Goal: Information Seeking & Learning: Learn about a topic

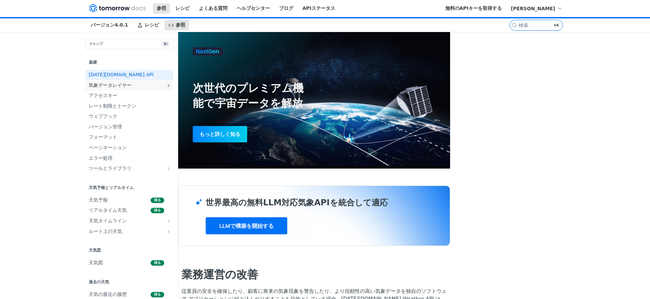
click at [150, 90] on link "気象データレイヤー" at bounding box center [129, 85] width 88 height 10
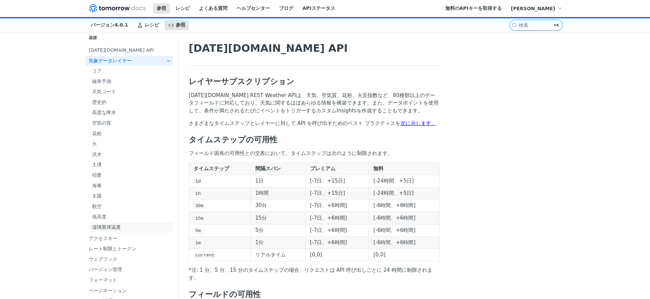
scroll to position [31, 0]
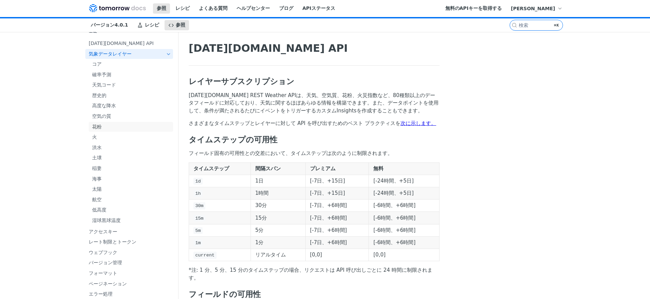
click at [100, 124] on span "花粉" at bounding box center [131, 126] width 79 height 7
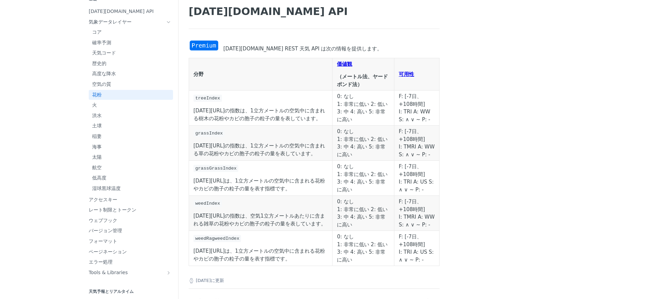
scroll to position [27, 0]
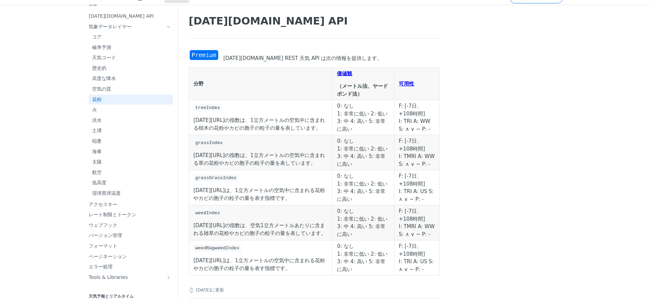
click at [204, 53] on img "画像を拡大" at bounding box center [204, 54] width 31 height 11
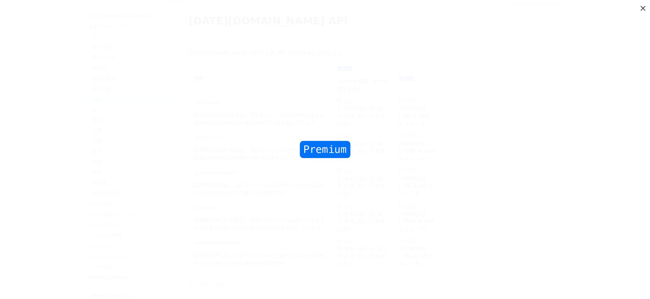
click at [326, 151] on img "Collapse image" at bounding box center [325, 149] width 54 height 20
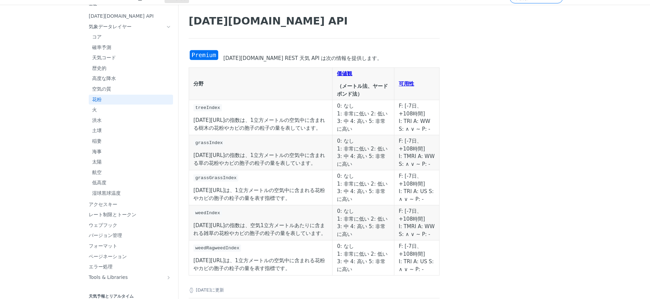
click at [204, 53] on img "Expand image" at bounding box center [204, 54] width 31 height 11
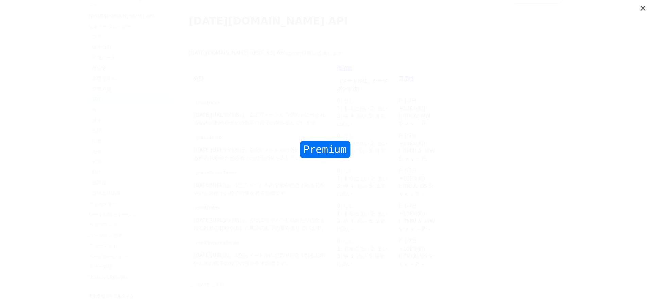
click at [319, 149] on img "Collapse image" at bounding box center [325, 149] width 54 height 20
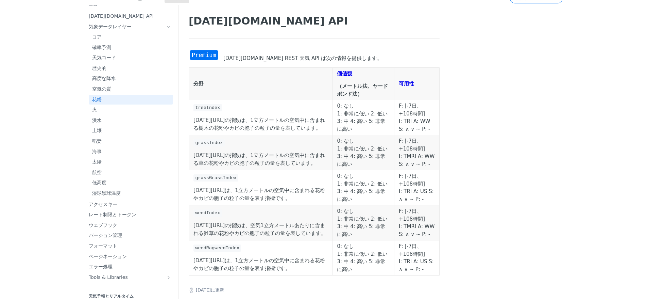
scroll to position [0, 0]
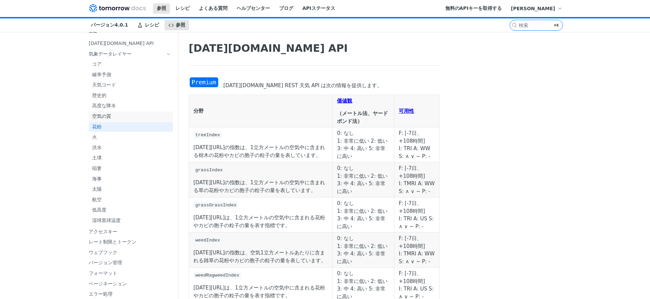
click at [111, 117] on span "空気の質" at bounding box center [131, 116] width 79 height 7
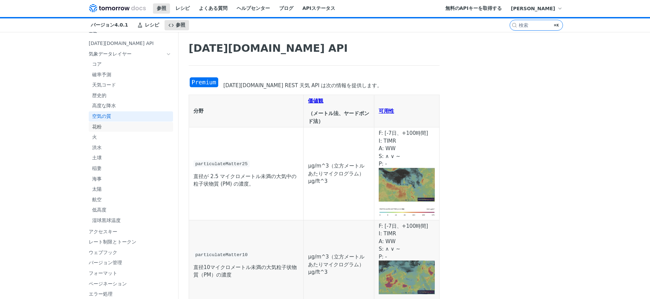
click at [114, 126] on span "花粉" at bounding box center [131, 126] width 79 height 7
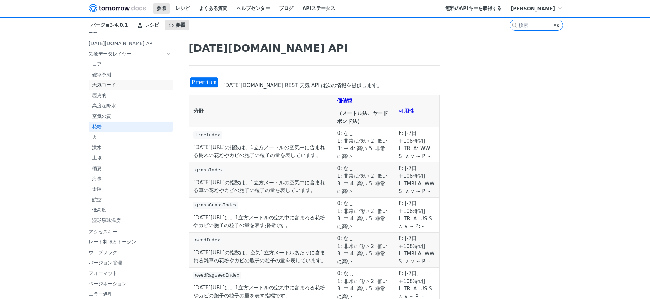
click at [115, 85] on span "天気コード" at bounding box center [131, 85] width 79 height 7
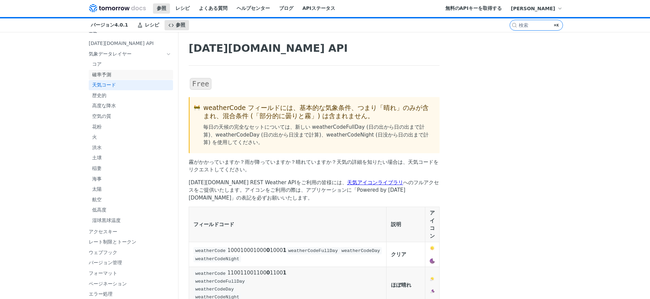
click at [115, 77] on span "確率予測" at bounding box center [131, 74] width 79 height 7
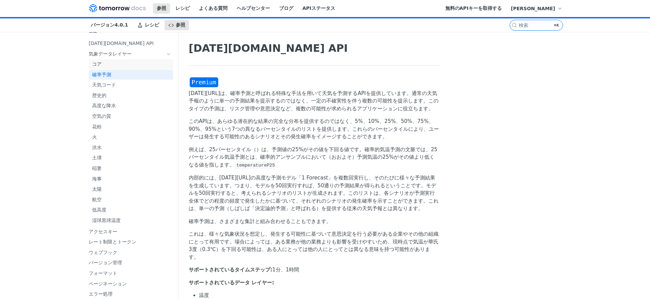
click at [115, 62] on span "コア" at bounding box center [131, 64] width 79 height 7
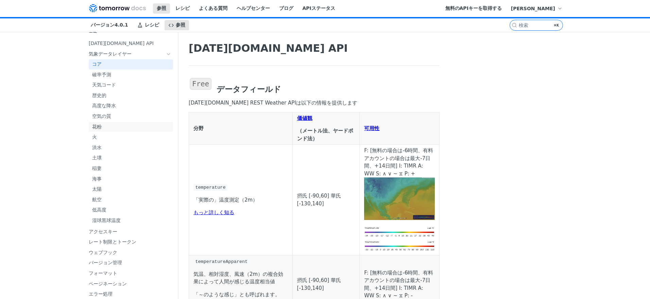
click at [112, 123] on span "花粉" at bounding box center [131, 126] width 79 height 7
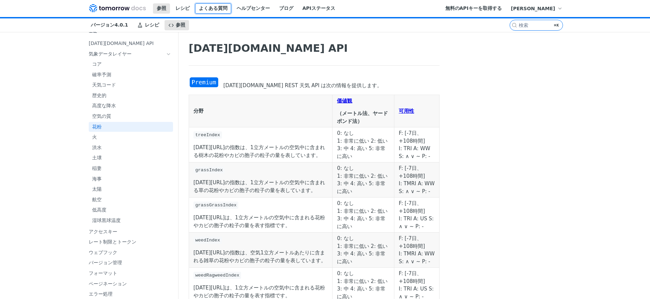
click at [218, 10] on font "よくある質問" at bounding box center [213, 7] width 29 height 5
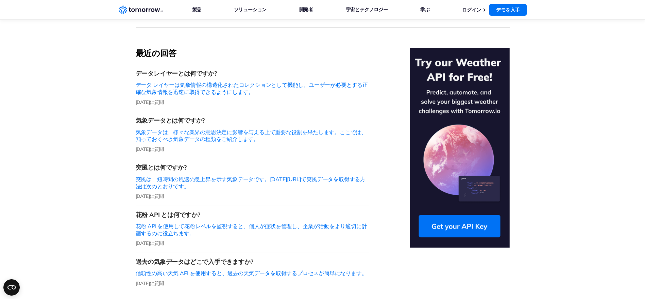
scroll to position [192, 0]
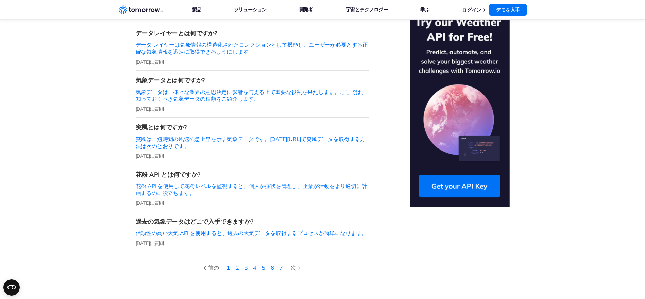
click at [171, 182] on font "花粉 API を使用して花粉レベルを監視すると、個人が症状を管理し、企業が活動をより適切に計画するのに役立ちます。" at bounding box center [252, 189] width 232 height 14
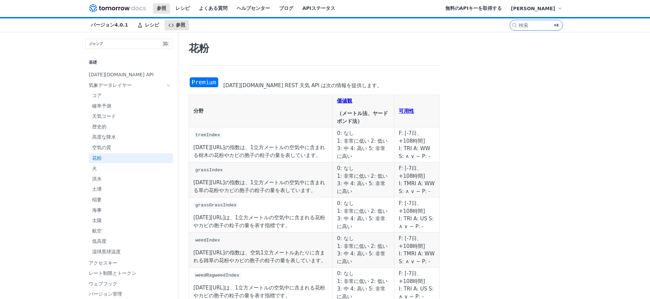
click at [209, 98] on div "Tomorrow.io REST 天気 API は次の情報を提供します。 分野 価値観 （メートル法、ヤードポンド法） 可用性 treeIndex Tomor…" at bounding box center [314, 190] width 251 height 226
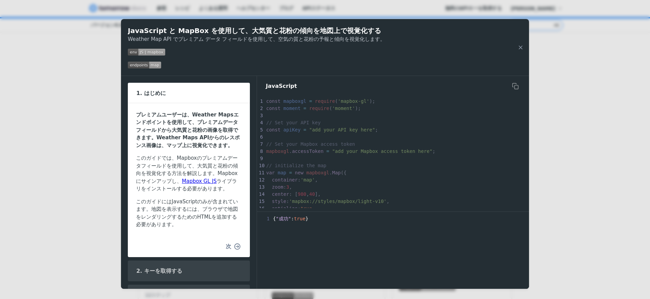
click at [235, 249] on icon "button" at bounding box center [238, 246] width 6 height 6
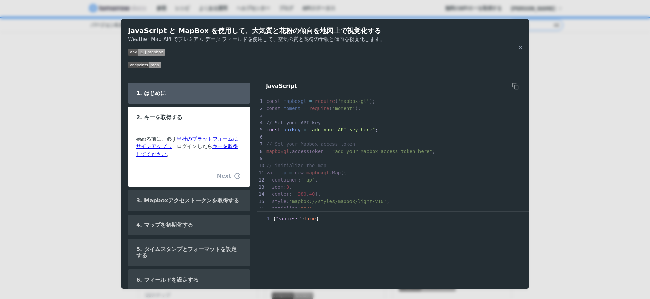
scroll to position [86, 0]
click at [228, 177] on button "次" at bounding box center [233, 176] width 26 height 14
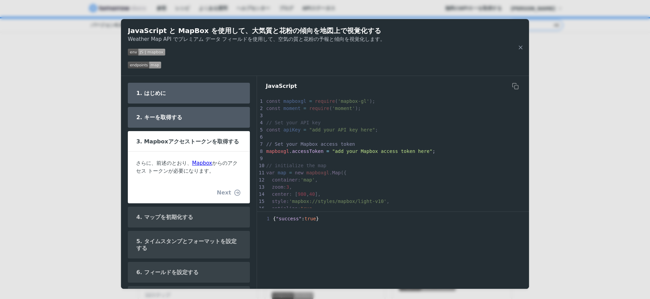
scroll to position [12, 0]
click at [235, 193] on icon "button" at bounding box center [238, 192] width 6 height 6
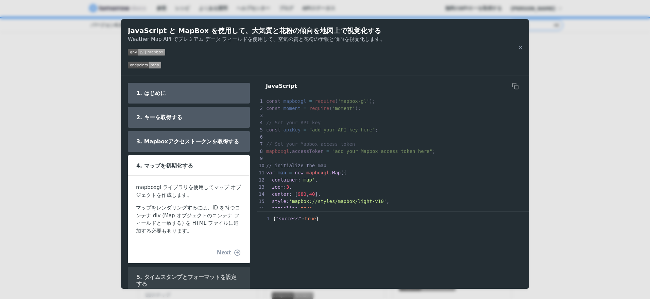
scroll to position [32, 0]
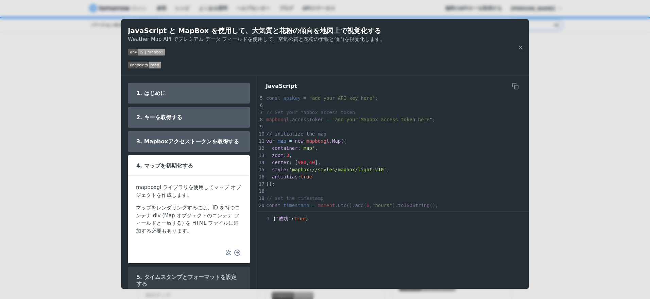
click at [235, 255] on icon "button" at bounding box center [238, 252] width 6 height 6
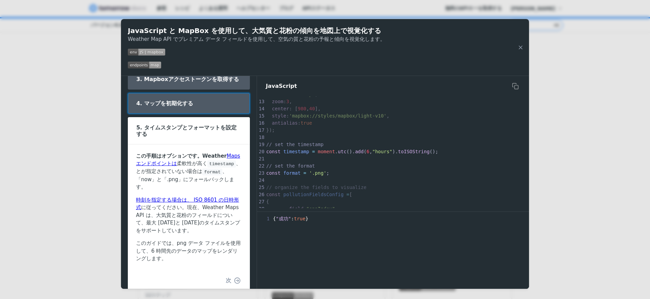
scroll to position [111, 0]
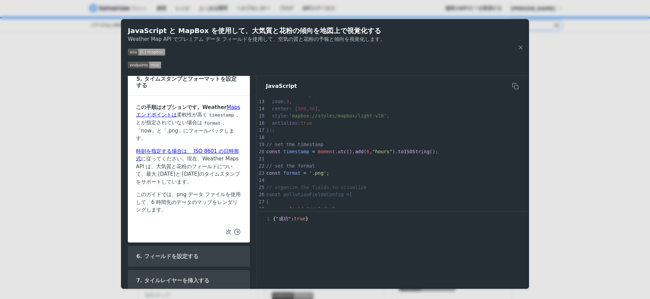
click at [228, 232] on button "次" at bounding box center [233, 232] width 26 height 14
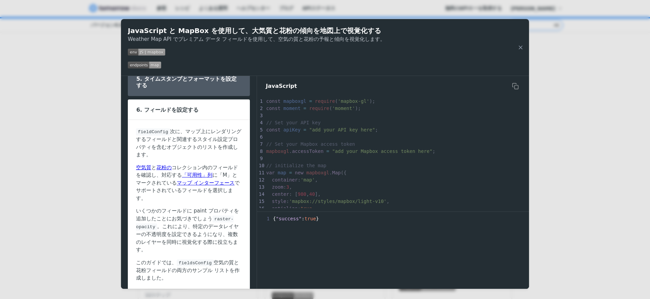
scroll to position [164, 0]
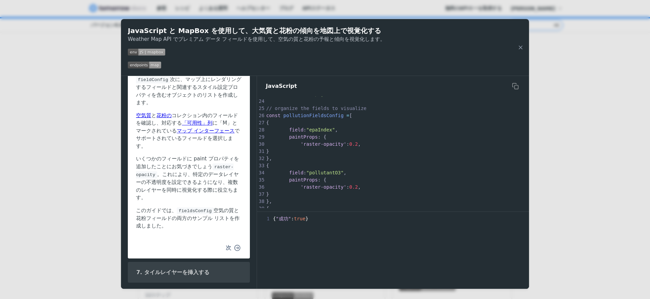
click at [235, 246] on icon "button" at bounding box center [238, 248] width 6 height 6
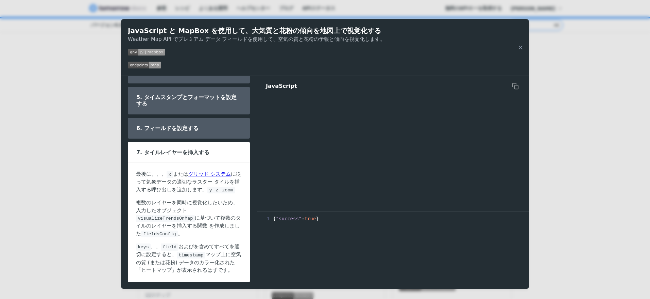
scroll to position [457, 0]
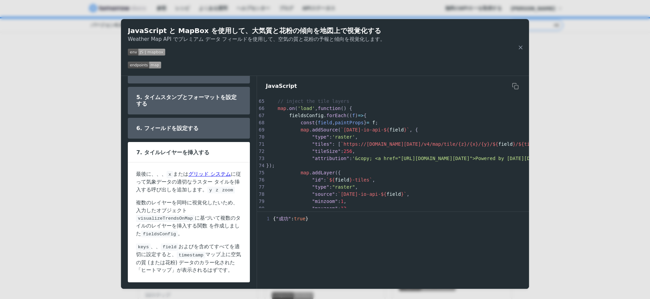
click at [281, 243] on div "1 { "成功" : true }" at bounding box center [393, 251] width 272 height 73
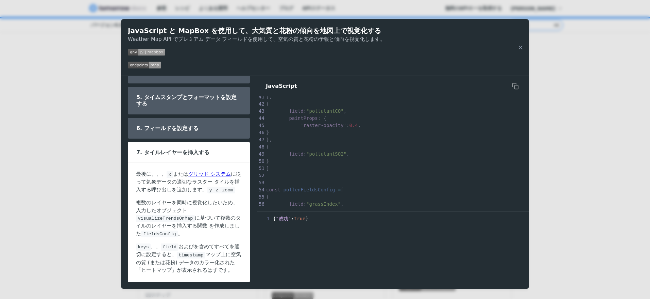
scroll to position [0, 0]
click at [80, 198] on div "コンテンツへジャンプ 参照 レシピ よくある質問 ヘルプセンター ブログ APIステータス レシピ 参照 バージョン 4.0.1 参照 レシピ よくある質問 …" at bounding box center [325, 149] width 650 height 299
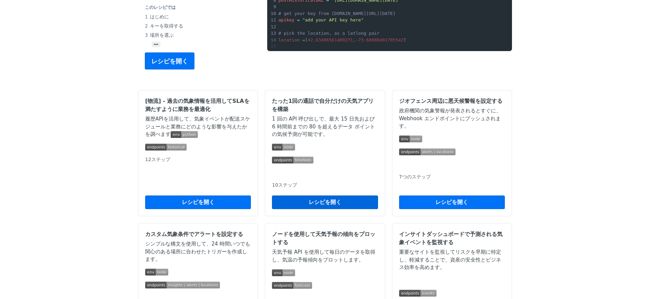
scroll to position [69, 0]
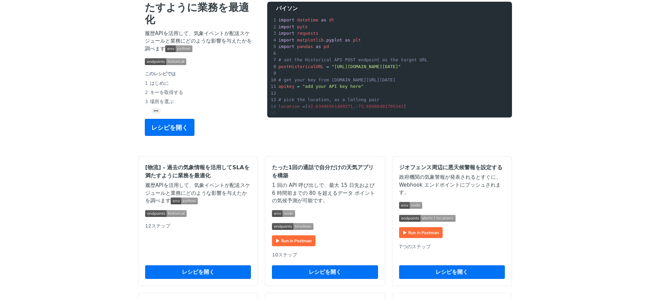
click at [158, 114] on div "[物流] - 過去の気象情報を活用してSLAを満たすように業務を最適化 履歴APIを活用して、気象イベントが配送スケジュールと業務にどのような影響を与えたかを…" at bounding box center [199, 60] width 122 height 166
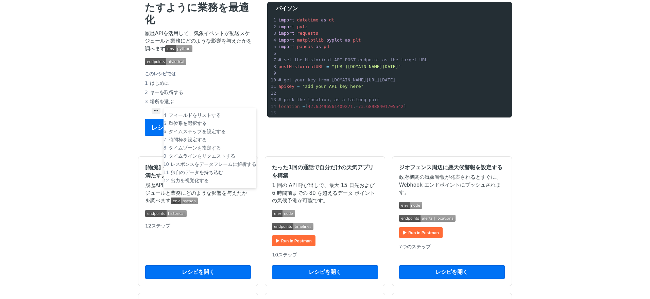
click at [154, 113] on font "•••" at bounding box center [156, 110] width 5 height 5
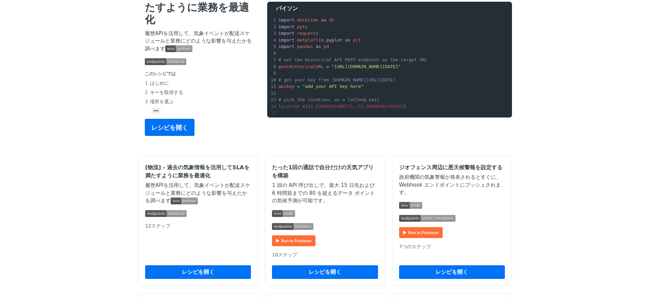
click at [188, 84] on li "はじめに" at bounding box center [199, 83] width 109 height 9
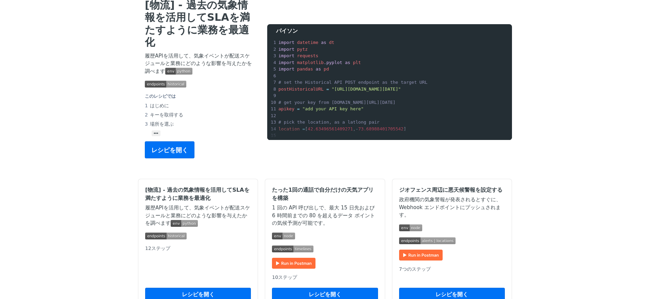
scroll to position [0, 0]
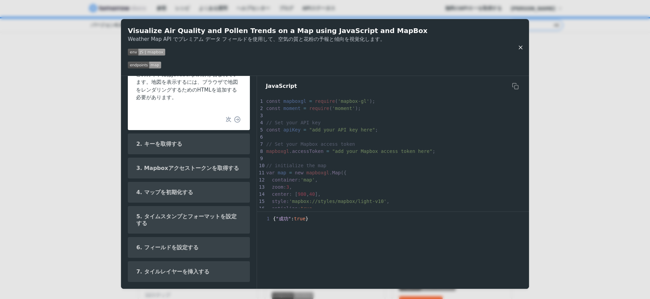
click at [522, 48] on icon "レシピを閉じる" at bounding box center [521, 47] width 6 height 6
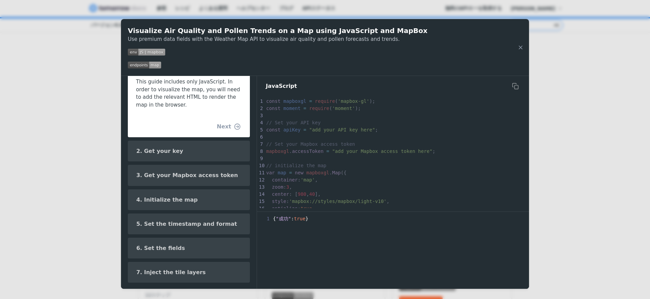
scroll to position [136, 0]
